Goal: Find specific page/section

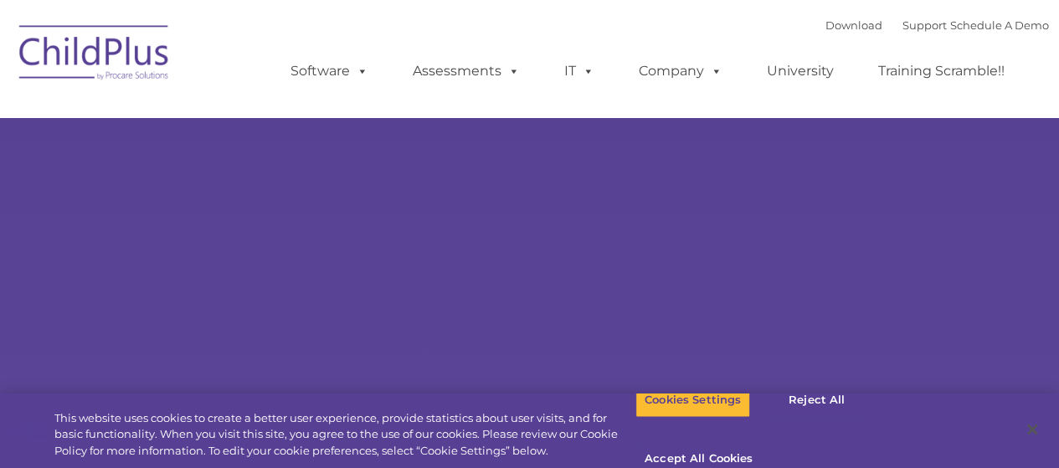
type input ""
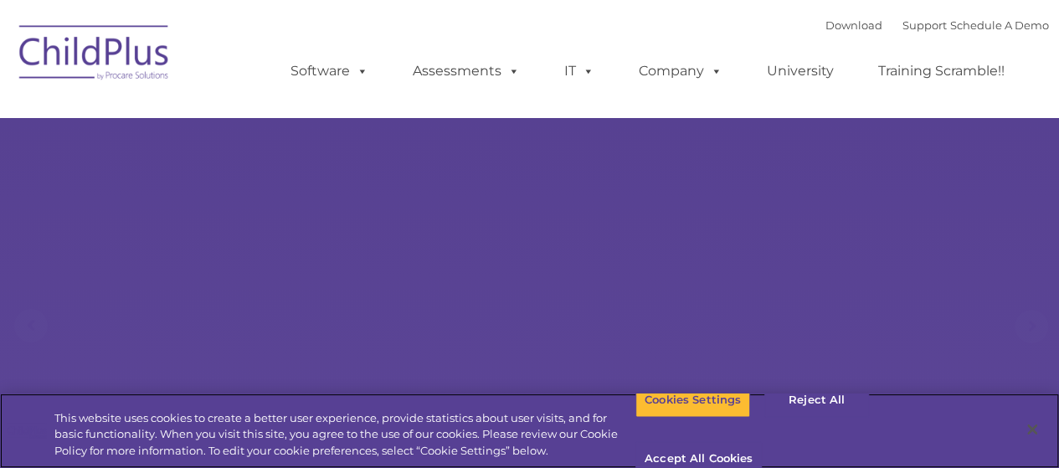
select select "MEDIUM"
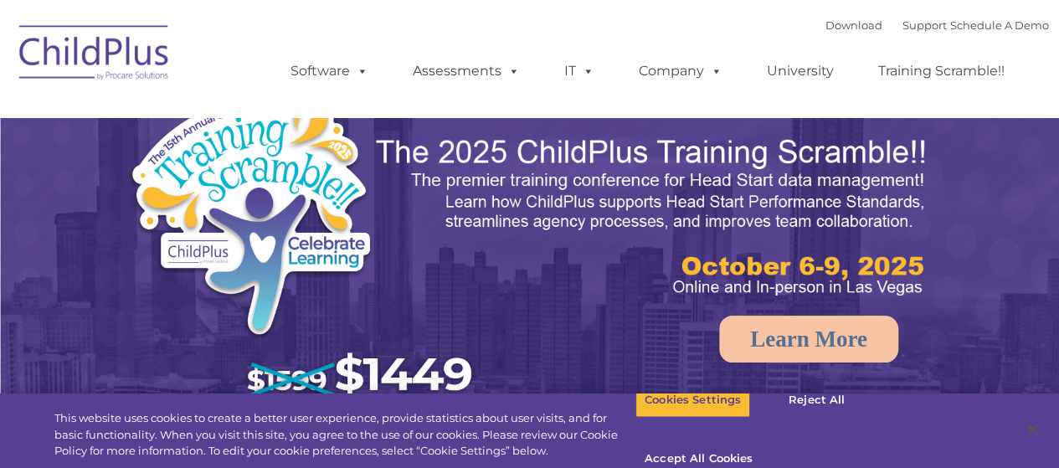
select select "MEDIUM"
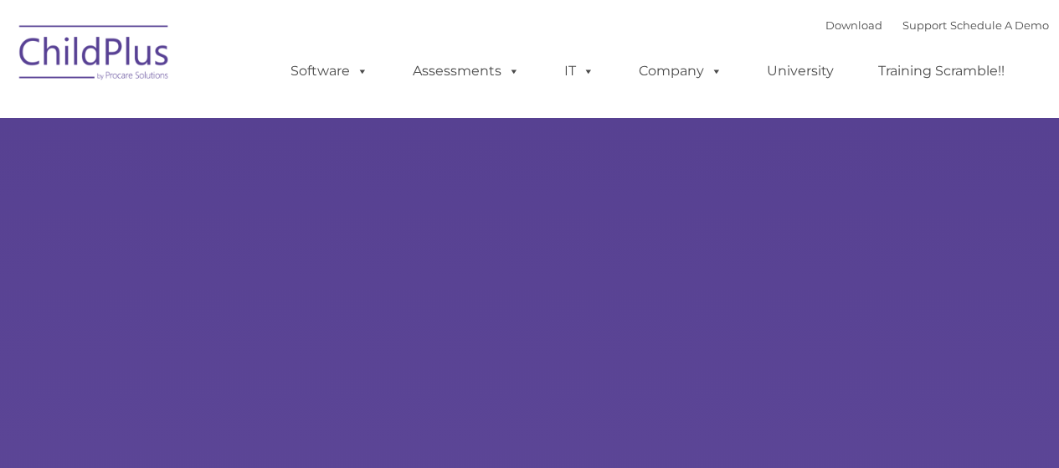
type input ""
select select "MEDIUM"
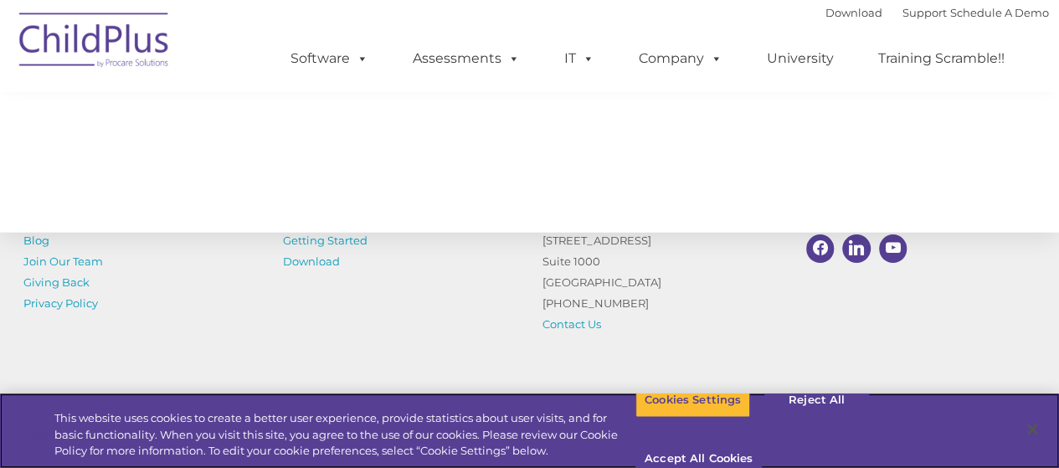
scroll to position [2037, 0]
